Goal: Task Accomplishment & Management: Complete application form

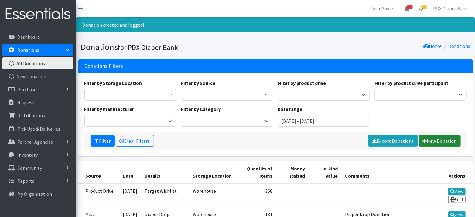
click at [447, 142] on link "New Donation" at bounding box center [439, 141] width 42 height 12
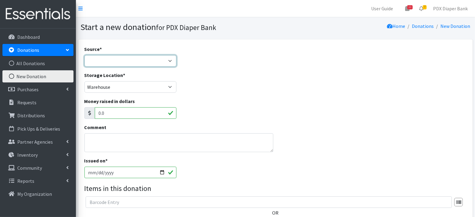
click at [164, 61] on select "Product Drive Manufacturer Donation Site Misc. Donation" at bounding box center [130, 61] width 92 height 12
select select "Misc. Donation"
click at [255, 93] on div "Storage Location * PDX Diaper Bank Office Warehouse" at bounding box center [275, 85] width 387 height 26
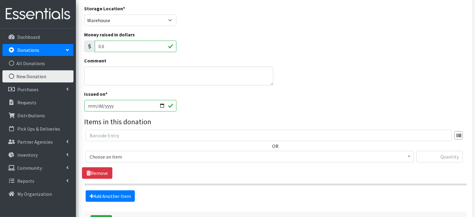
scroll to position [112, 0]
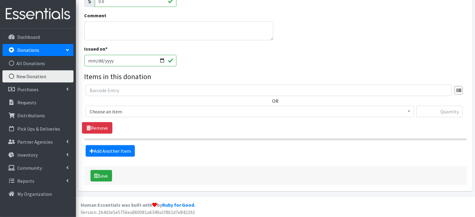
click at [208, 108] on span "Choose an item" at bounding box center [250, 111] width 320 height 8
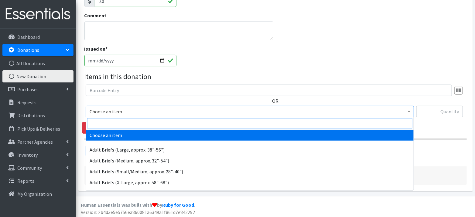
click at [198, 125] on input "search" at bounding box center [249, 123] width 325 height 10
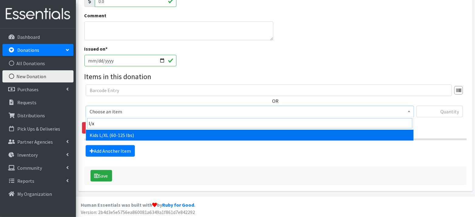
type input "l/xl"
select select "1165"
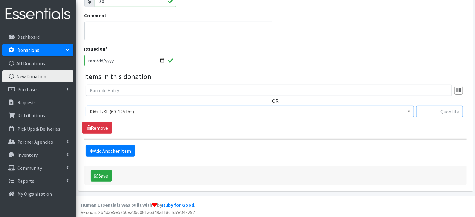
click at [443, 110] on input "text" at bounding box center [439, 112] width 46 height 12
type input "1344"
click at [122, 149] on link "Add Another Item" at bounding box center [110, 151] width 49 height 12
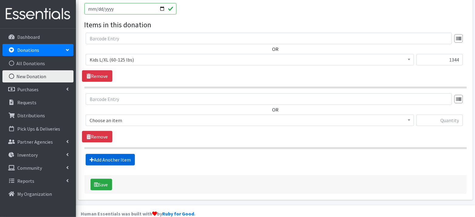
scroll to position [172, 0]
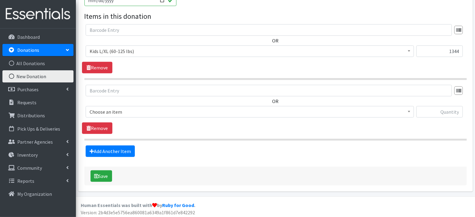
click at [129, 108] on span "Choose an item" at bounding box center [250, 112] width 320 height 8
click at [127, 112] on span "Choose an item" at bounding box center [250, 112] width 320 height 8
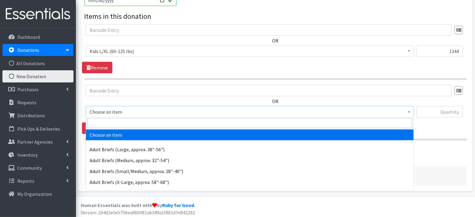
click at [128, 122] on input "search" at bounding box center [249, 123] width 325 height 10
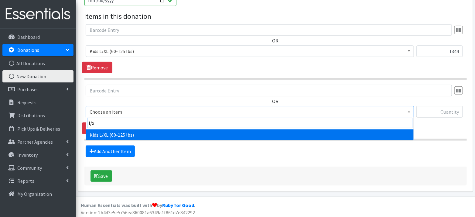
type input "l/xl"
select select "1165"
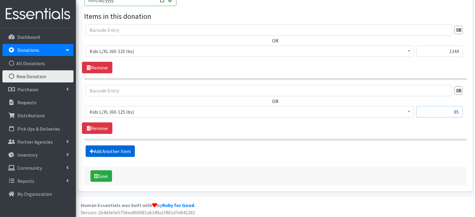
type input "85"
click at [114, 146] on link "Add Another Item" at bounding box center [110, 152] width 49 height 12
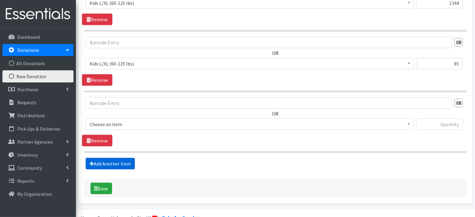
scroll to position [232, 0]
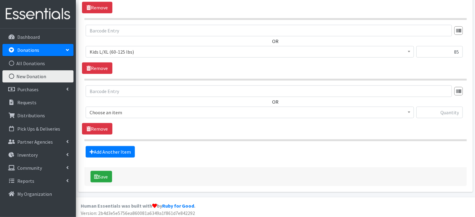
click at [144, 109] on span "Choose an item" at bounding box center [250, 112] width 320 height 8
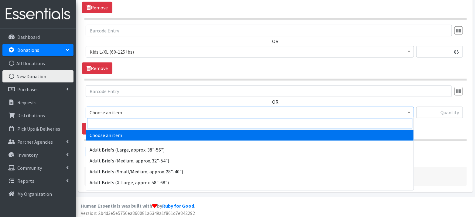
click at [134, 126] on input "search" at bounding box center [249, 123] width 325 height 10
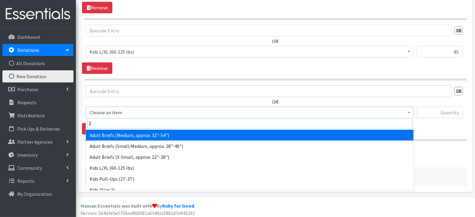
type input "2)"
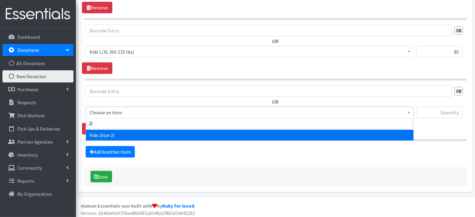
select select "1183"
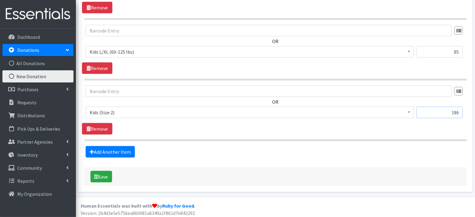
type input "186"
click at [86, 146] on link "Add Another Item" at bounding box center [110, 152] width 49 height 12
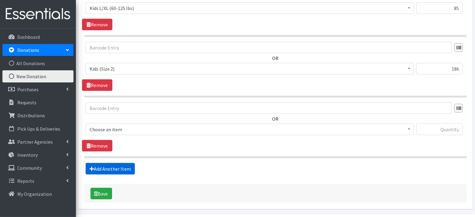
scroll to position [293, 0]
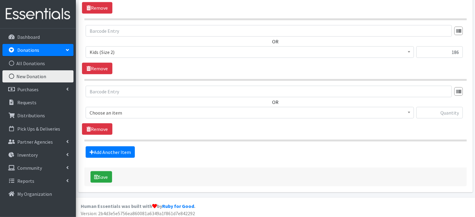
click at [98, 109] on span "Choose an item" at bounding box center [250, 113] width 320 height 8
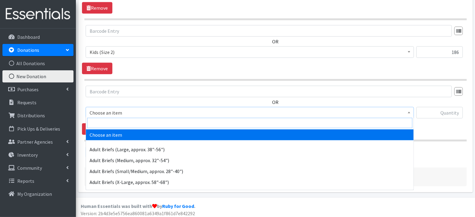
click at [99, 120] on input "search" at bounding box center [249, 123] width 325 height 10
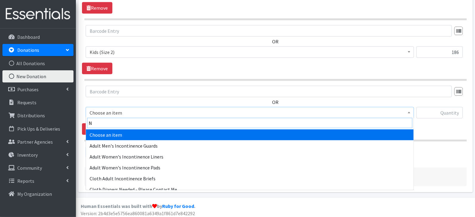
type input "NB"
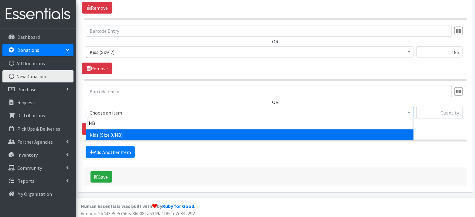
select select "1187"
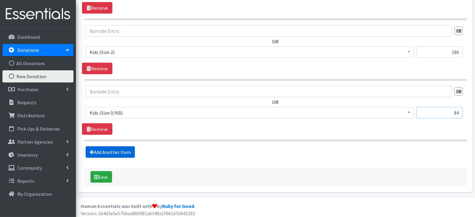
type input "84"
click at [95, 149] on link "Add Another Item" at bounding box center [110, 153] width 49 height 12
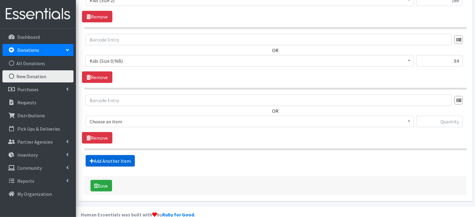
scroll to position [353, 0]
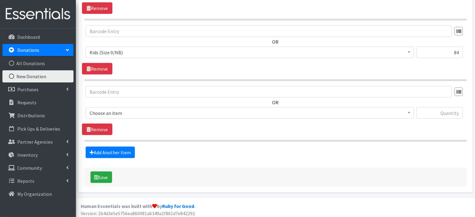
click at [119, 111] on span "Choose an item" at bounding box center [250, 113] width 320 height 8
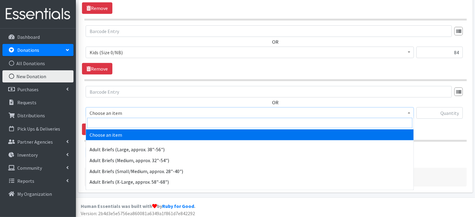
click at [117, 125] on input "search" at bounding box center [249, 123] width 325 height 10
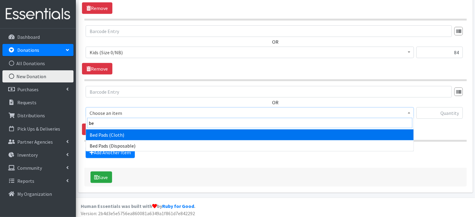
type input "bed"
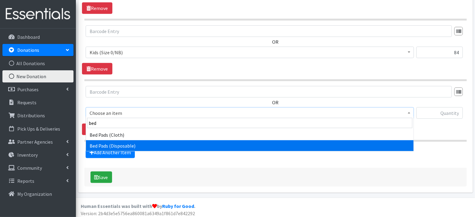
select select "1159"
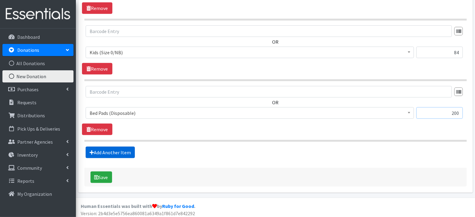
type input "200"
click at [118, 148] on link "Add Another Item" at bounding box center [110, 153] width 49 height 12
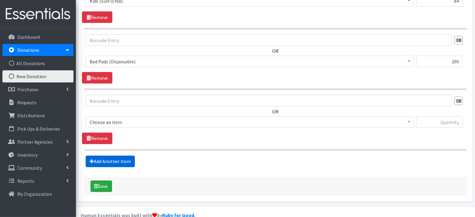
scroll to position [413, 0]
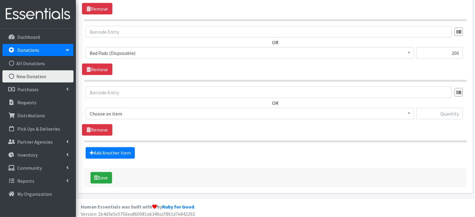
click at [125, 113] on span "Choose an item" at bounding box center [250, 114] width 320 height 8
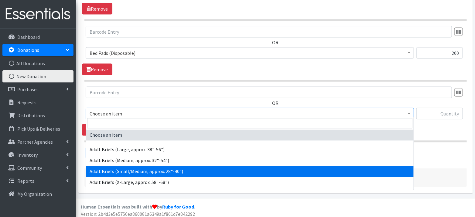
select select "1177"
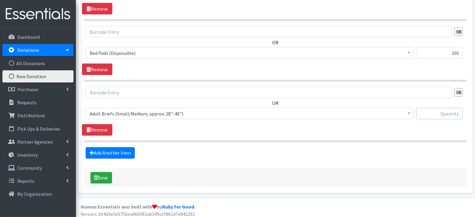
click at [440, 108] on input "text" at bounding box center [439, 114] width 46 height 12
type input "68"
click at [128, 147] on link "Add Another Item" at bounding box center [110, 153] width 49 height 12
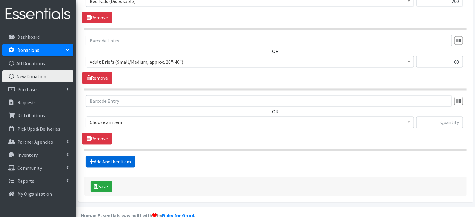
scroll to position [474, 0]
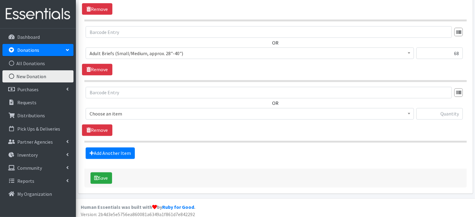
click at [137, 112] on span "Choose an item" at bounding box center [250, 114] width 320 height 8
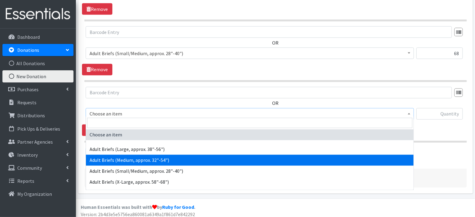
select select "1167"
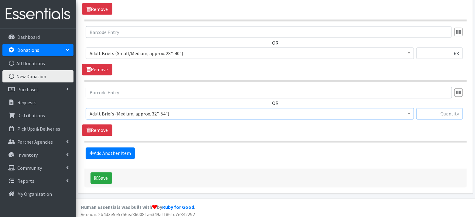
click at [444, 113] on input "text" at bounding box center [439, 114] width 46 height 12
type input "40"
click at [119, 149] on link "Add Another Item" at bounding box center [110, 154] width 49 height 12
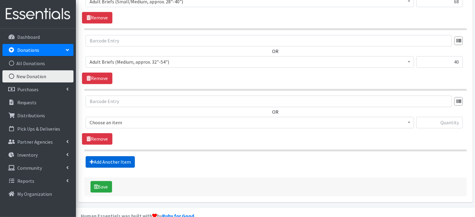
scroll to position [534, 0]
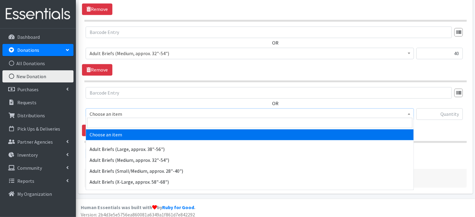
click at [137, 110] on span "Choose an item" at bounding box center [250, 114] width 320 height 8
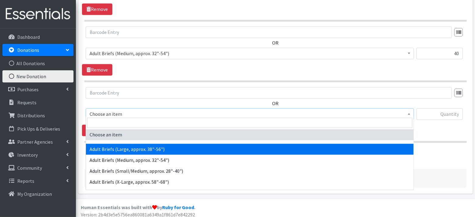
select select "1181"
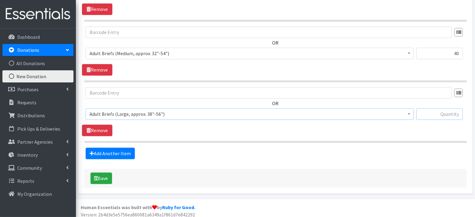
click at [444, 111] on input "text" at bounding box center [439, 115] width 46 height 12
type input "169"
click at [100, 173] on button "Save" at bounding box center [101, 179] width 22 height 12
